Goal: Navigation & Orientation: Find specific page/section

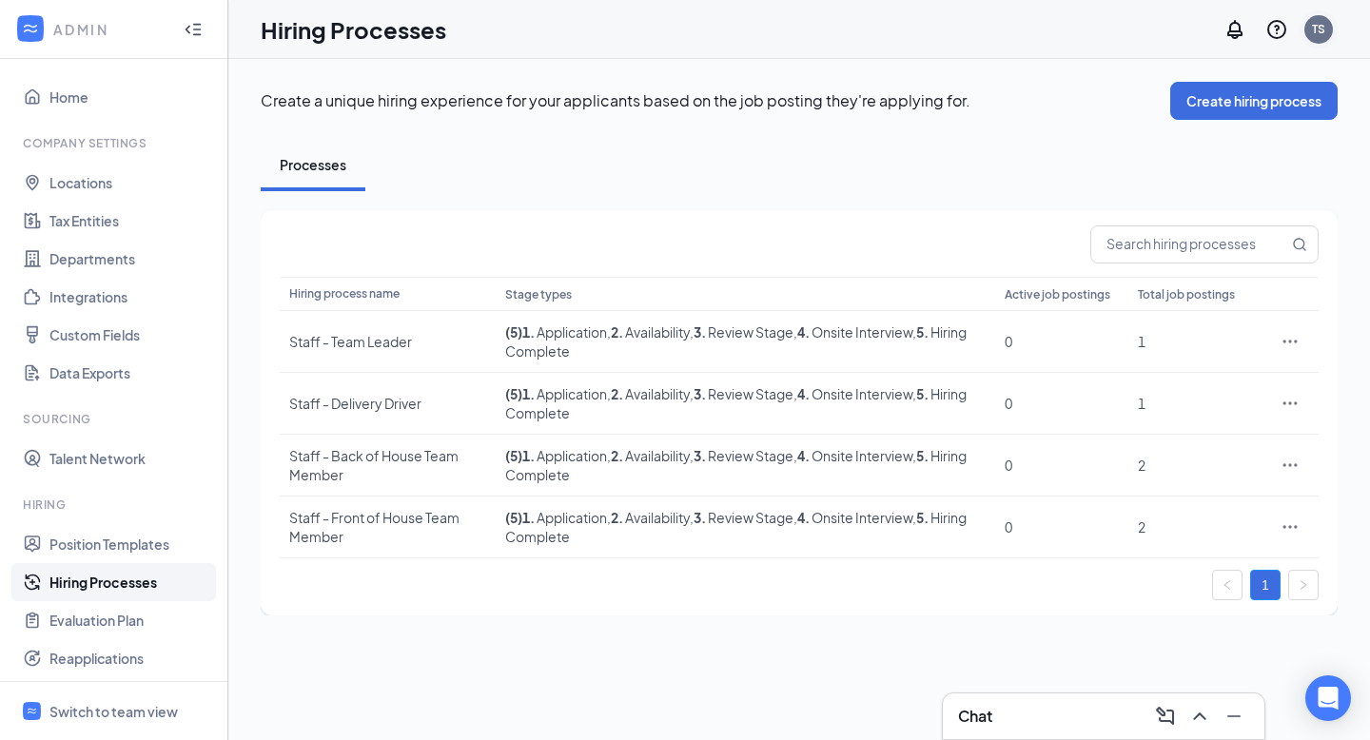
click at [1322, 27] on div "TS" at bounding box center [1318, 29] width 13 height 16
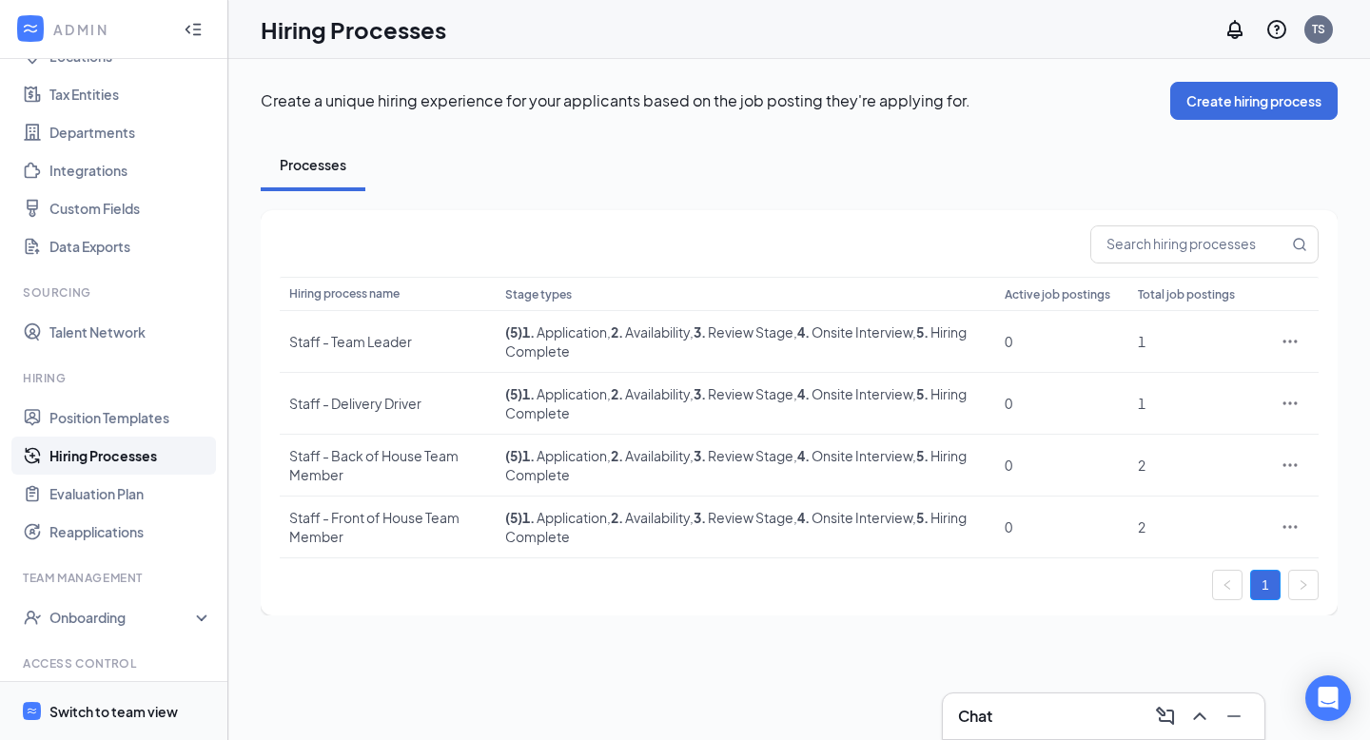
click at [126, 702] on div "Switch to team view" at bounding box center [113, 711] width 128 height 19
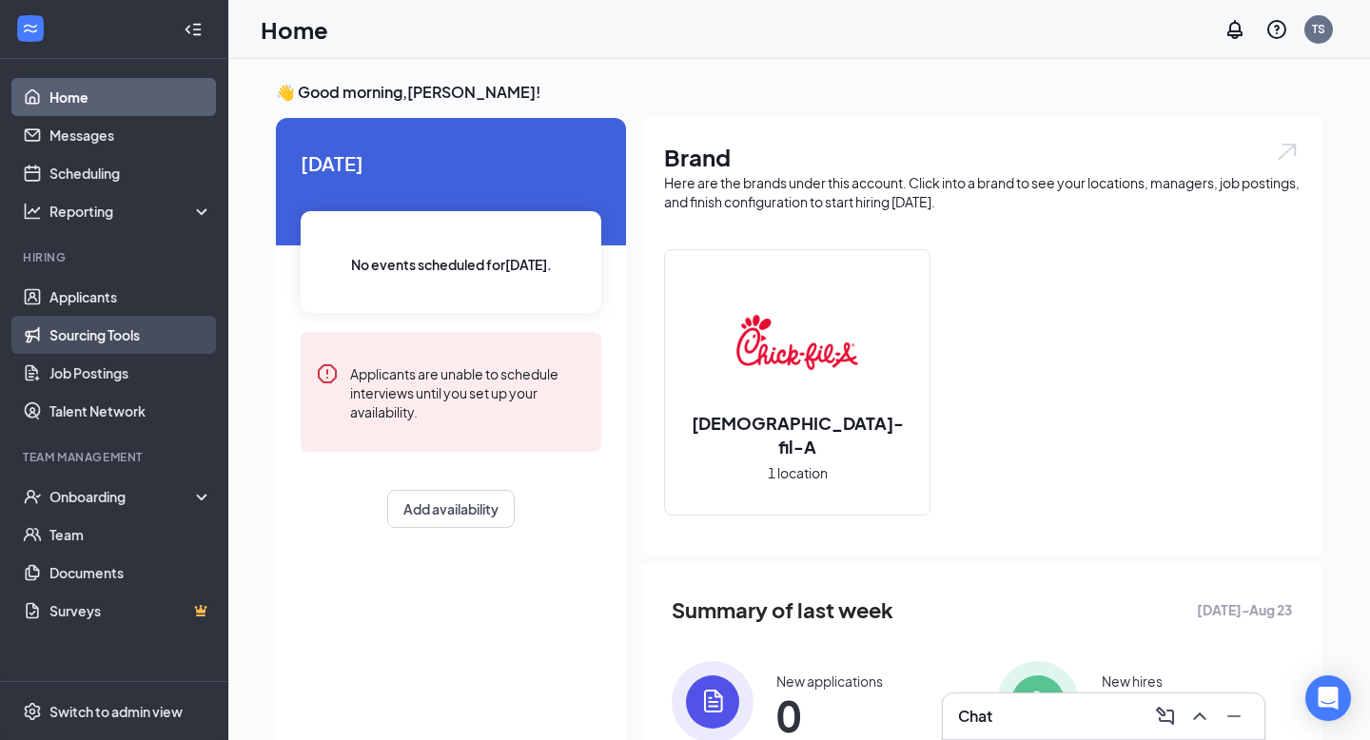
click at [140, 329] on link "Sourcing Tools" at bounding box center [130, 335] width 163 height 38
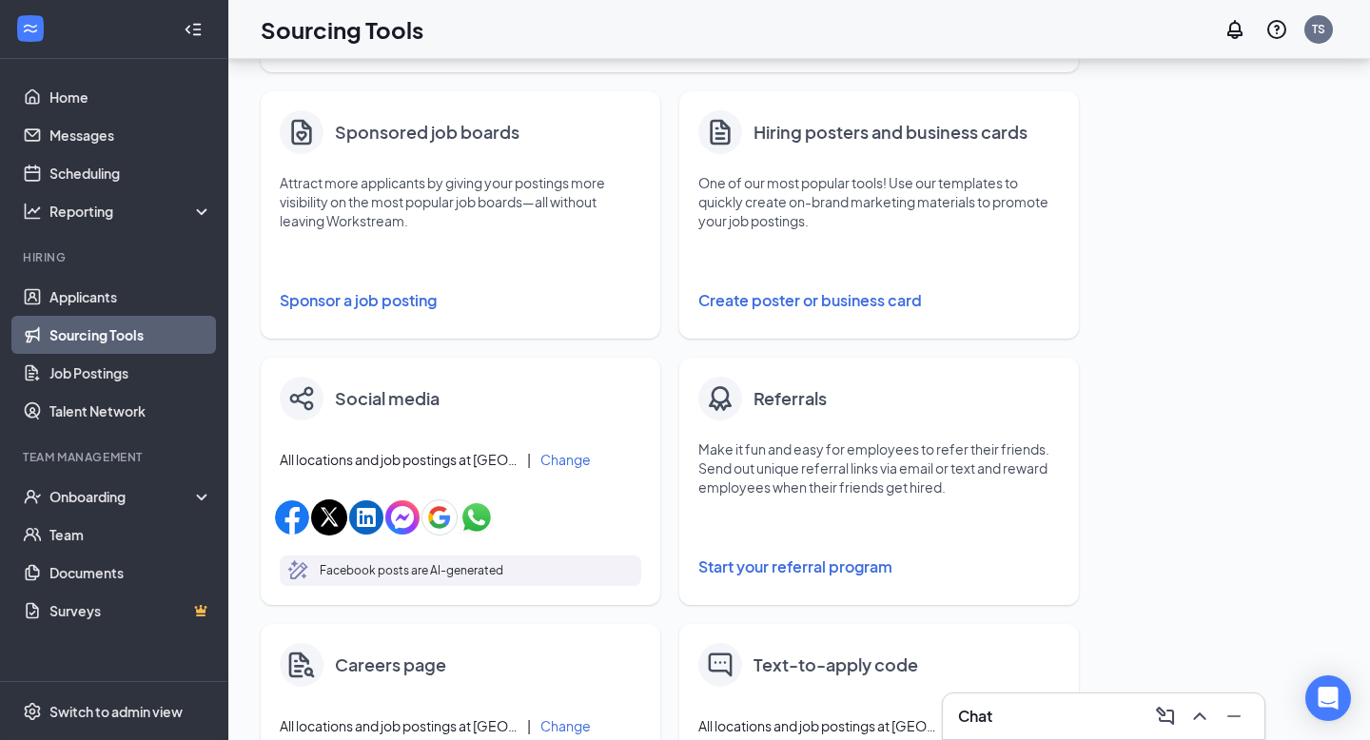
scroll to position [302, 0]
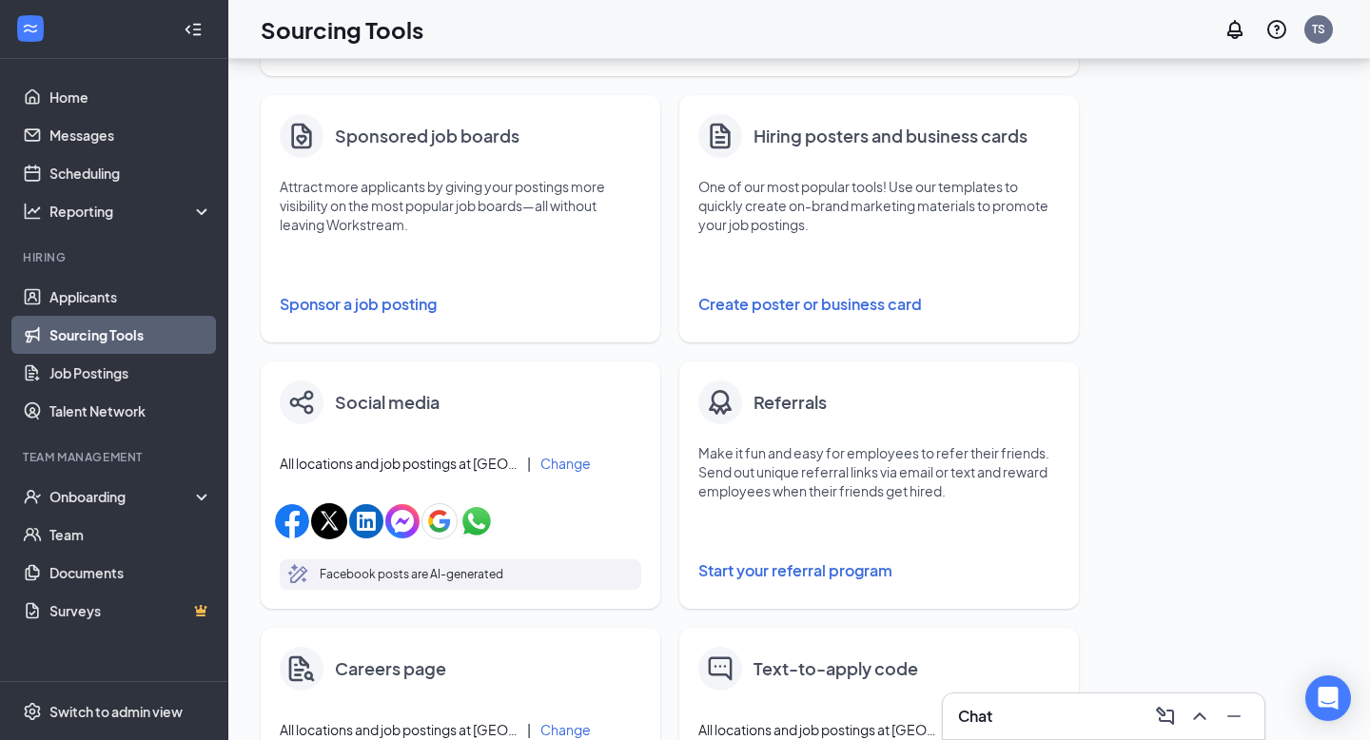
click at [297, 579] on icon "MagicPencil" at bounding box center [298, 575] width 17 height 16
click at [295, 512] on img "button" at bounding box center [292, 521] width 34 height 34
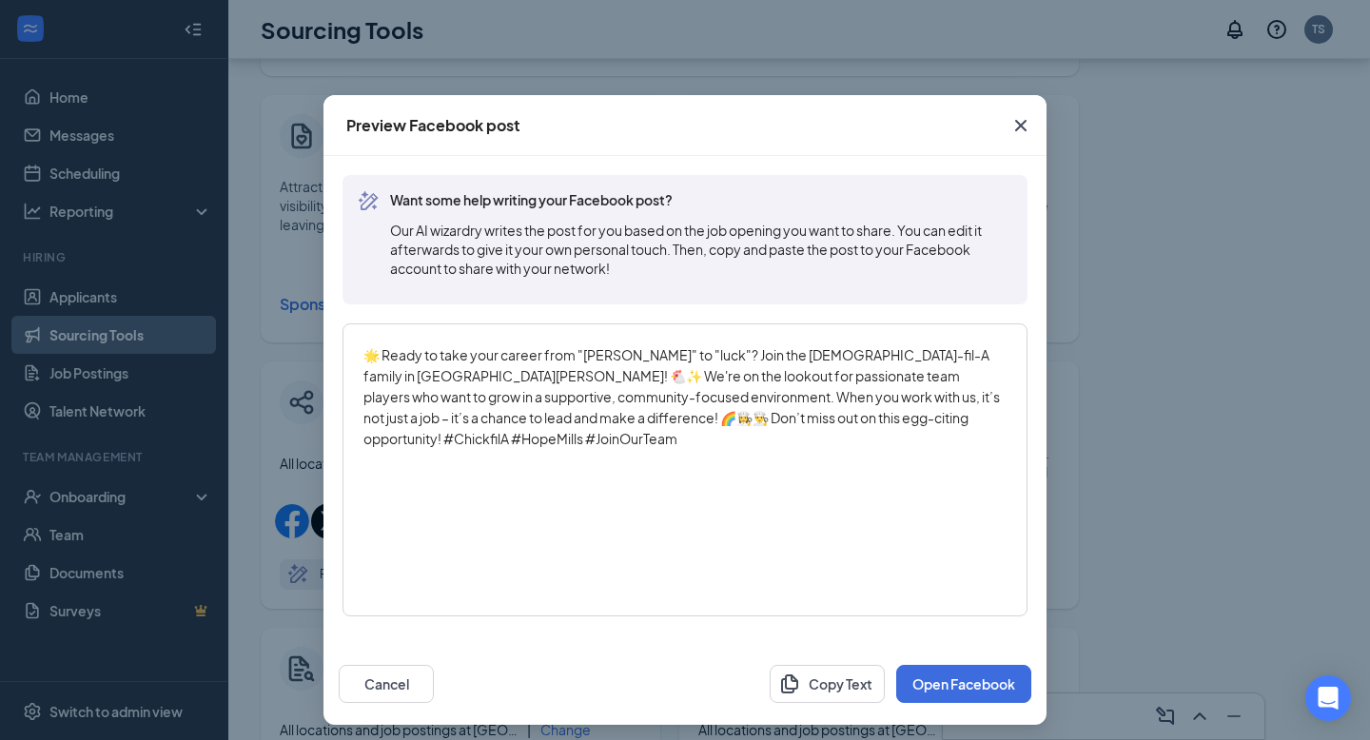
click at [1017, 128] on icon "Cross" at bounding box center [1020, 125] width 11 height 11
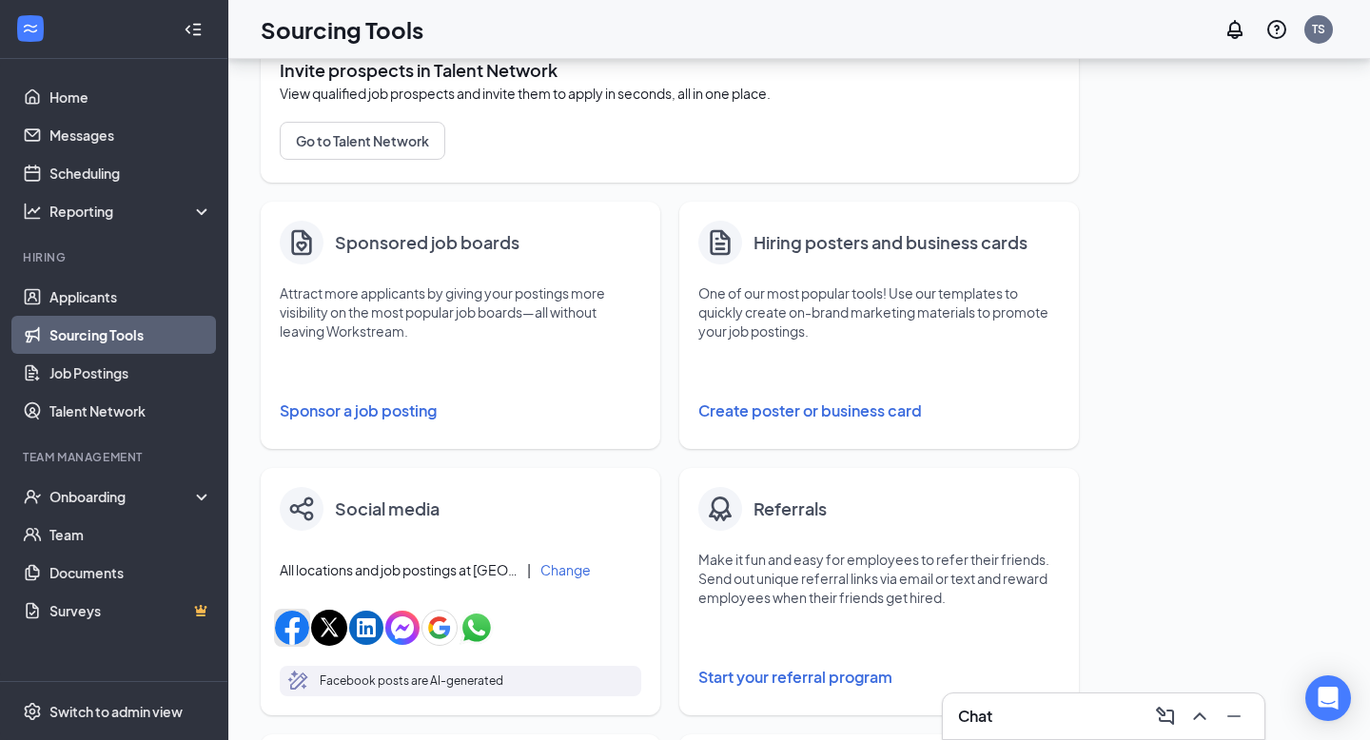
scroll to position [155, 0]
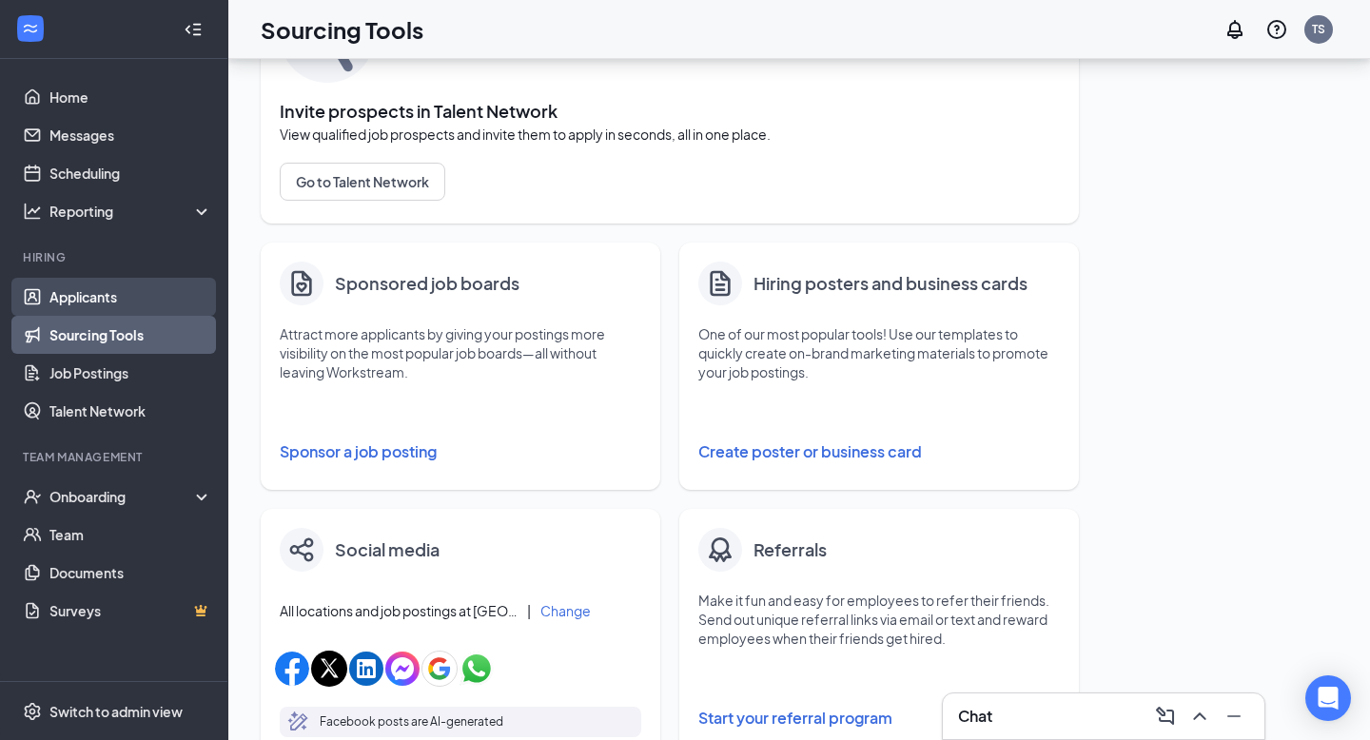
click at [125, 294] on link "Applicants" at bounding box center [130, 297] width 163 height 38
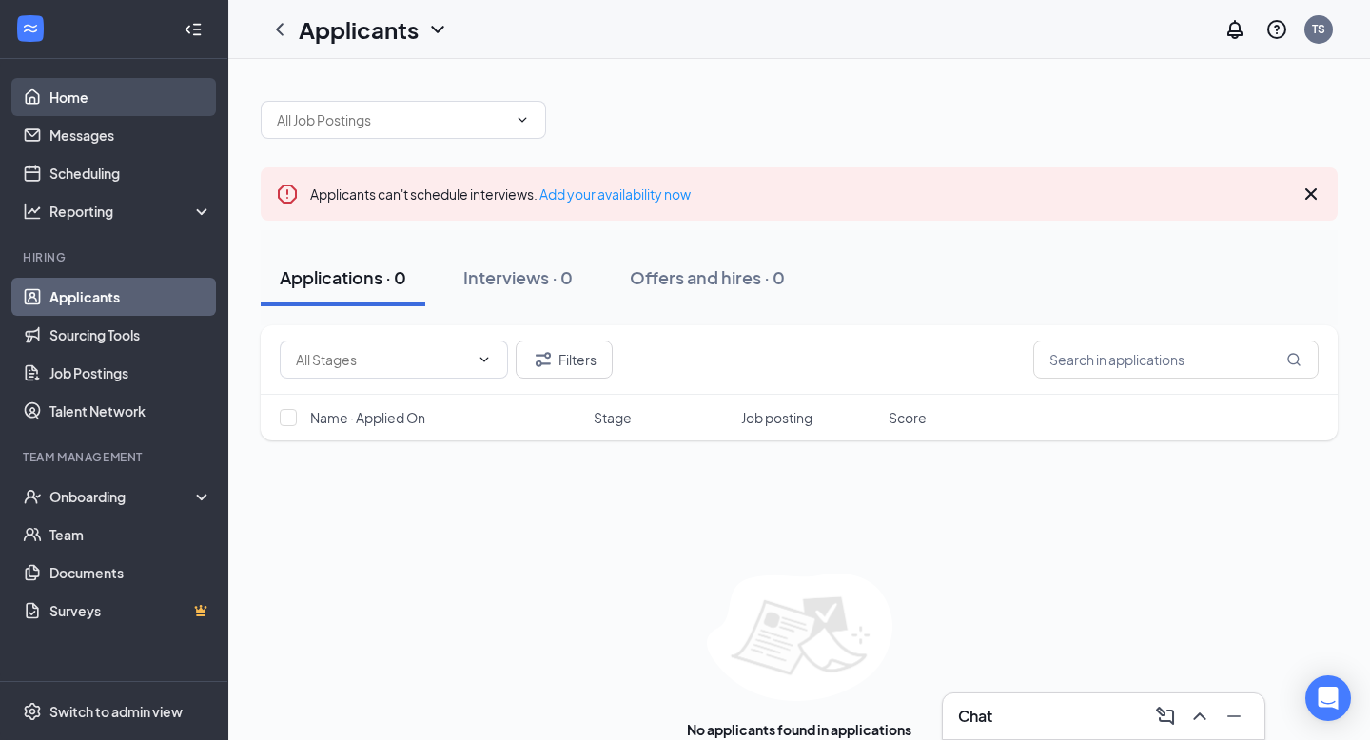
click at [127, 104] on link "Home" at bounding box center [130, 97] width 163 height 38
